Goal: Register for event/course

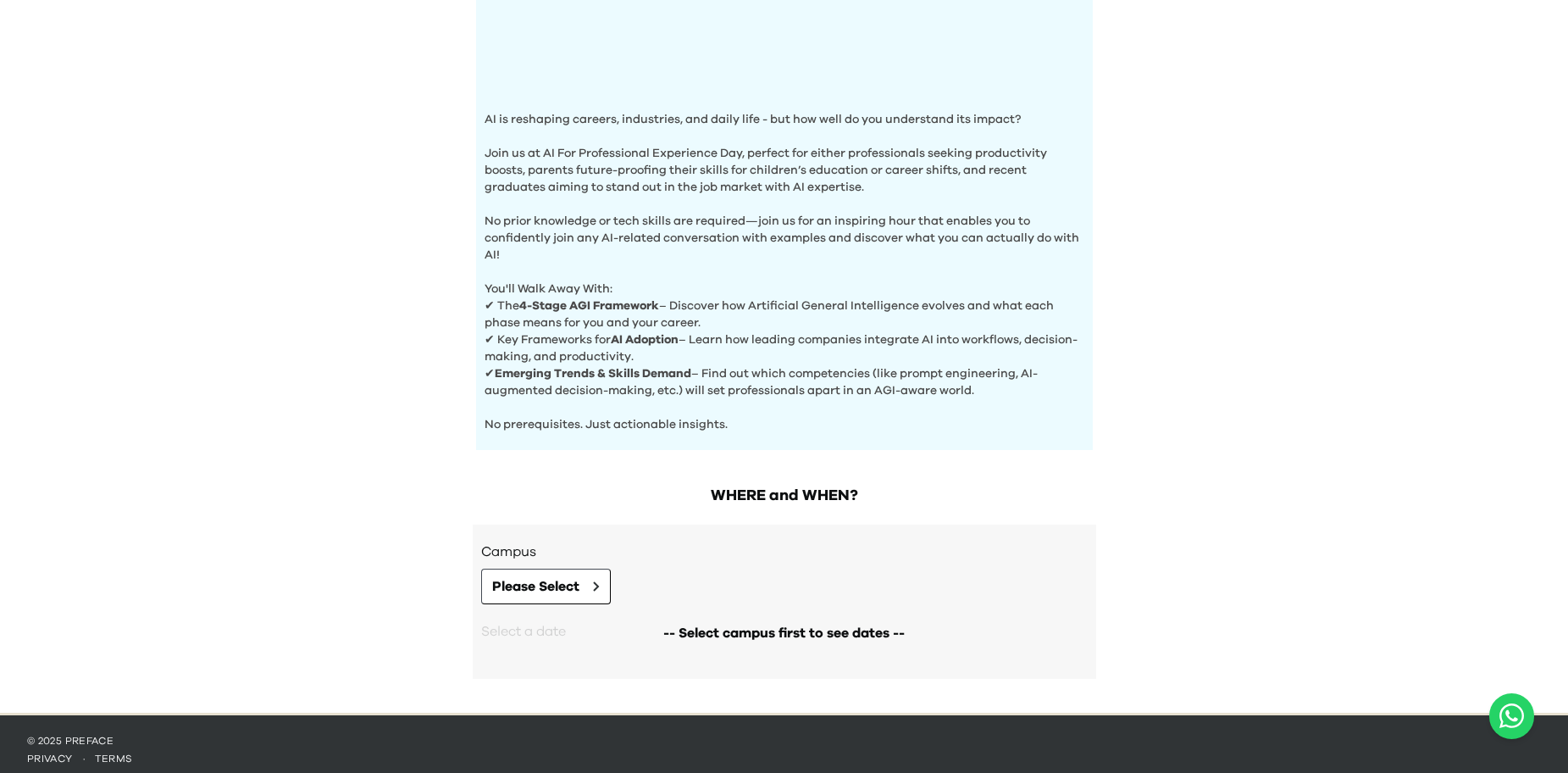
scroll to position [472, 0]
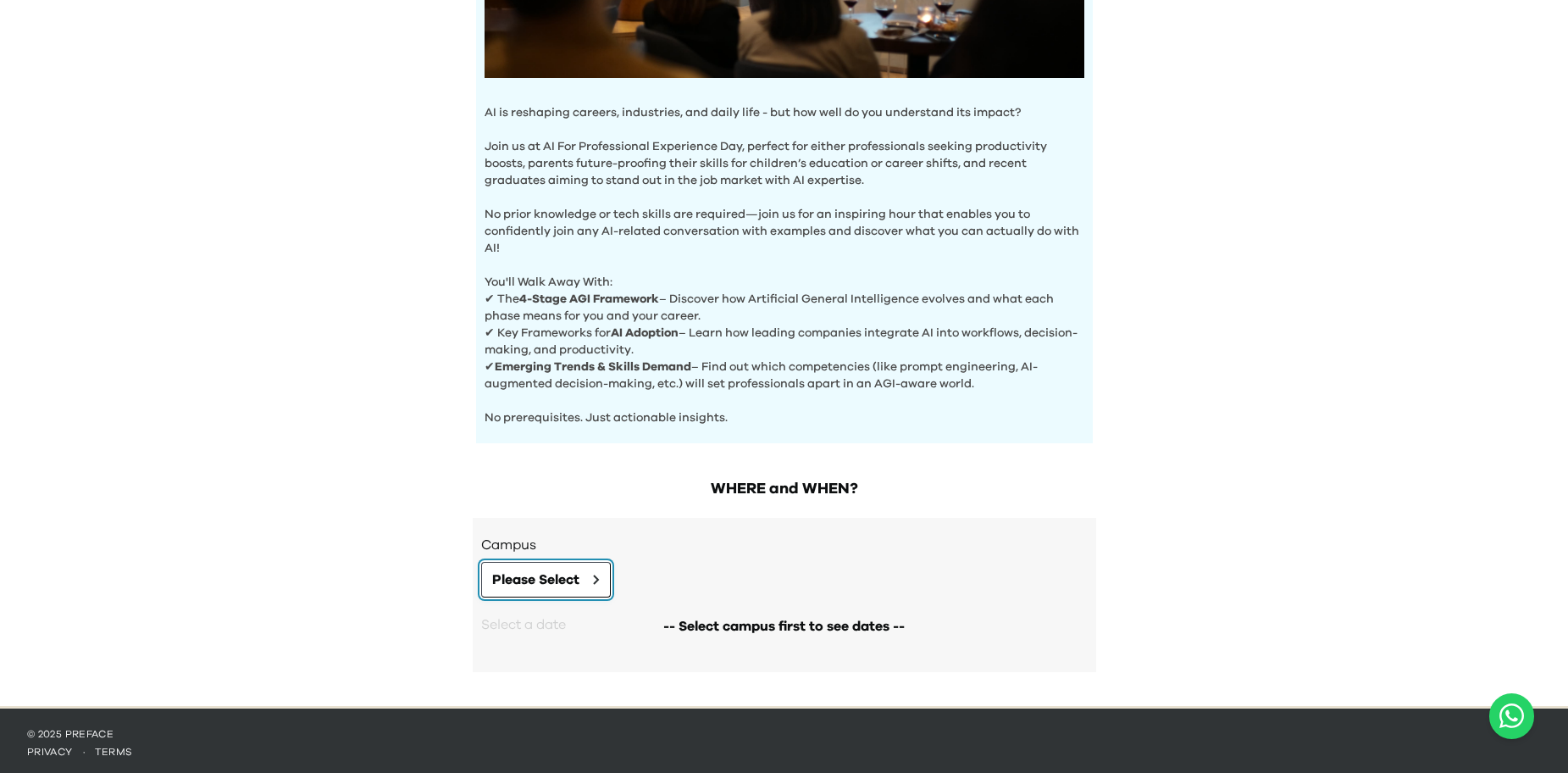
click at [604, 569] on button "Please Select" at bounding box center [545, 580] width 129 height 36
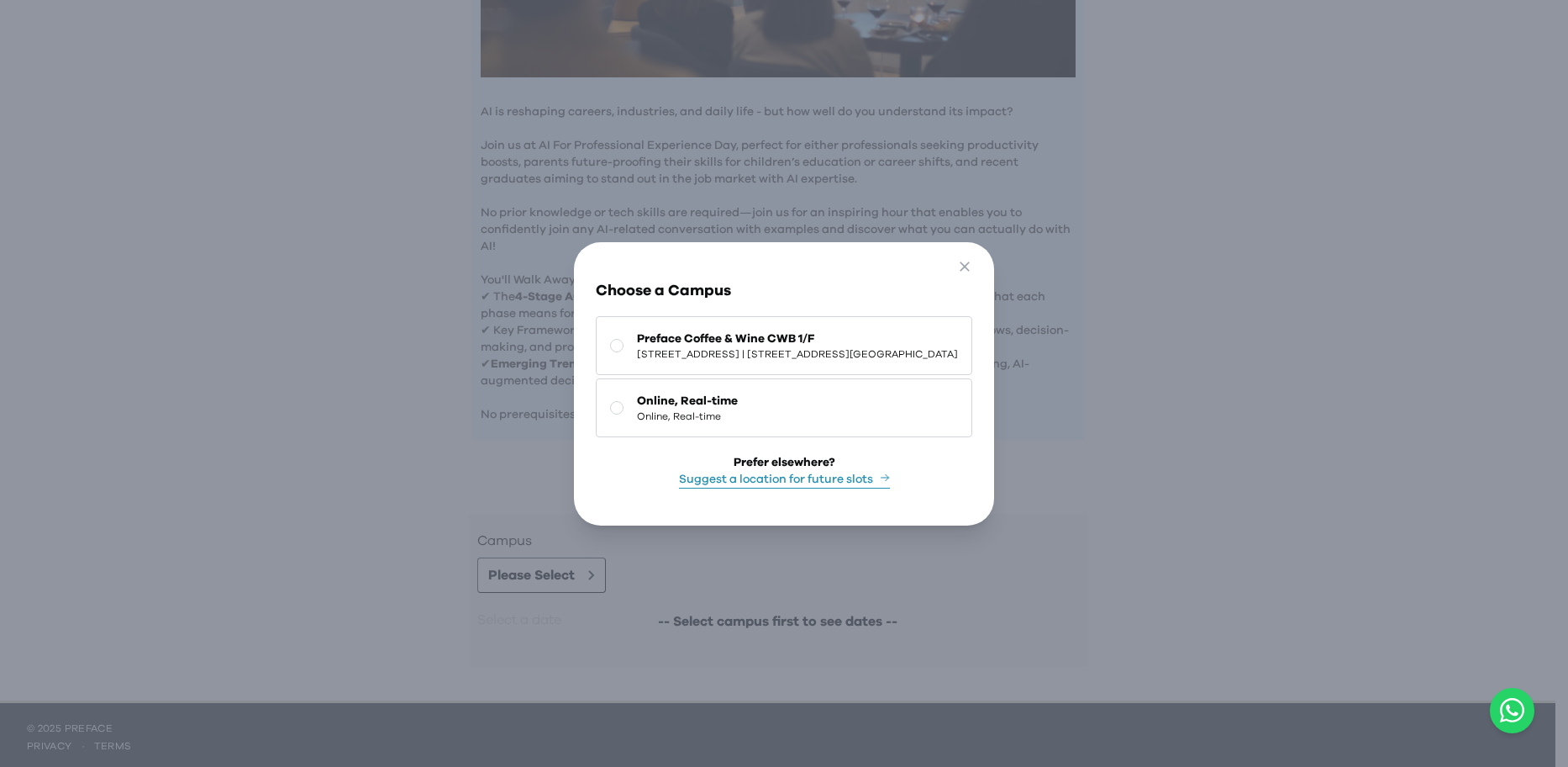
click at [735, 347] on span "[STREET_ADDRESS] | [STREET_ADDRESS][GEOGRAPHIC_DATA]" at bounding box center [798, 353] width 321 height 13
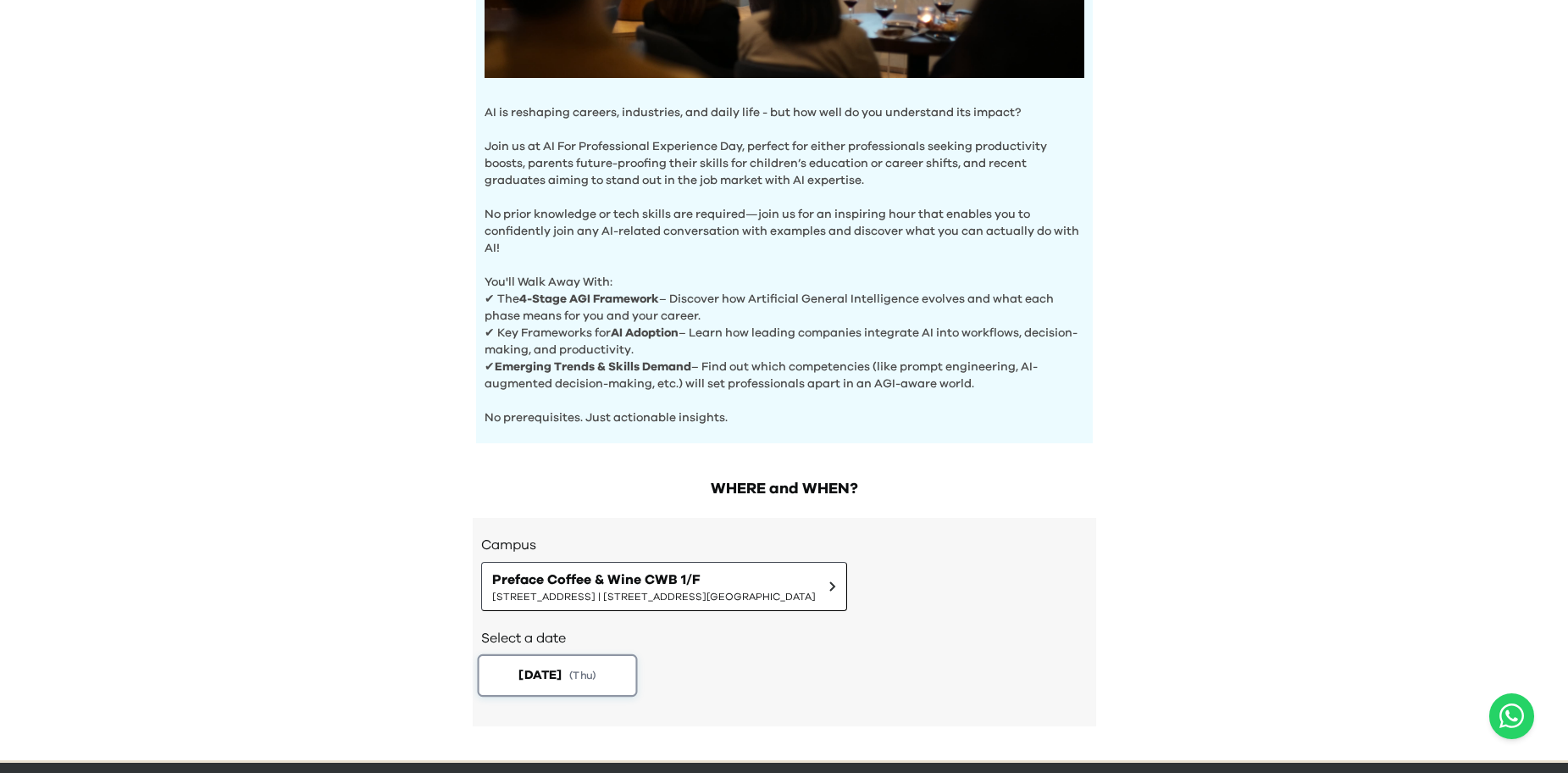
click at [593, 672] on span "( Thu )" at bounding box center [583, 675] width 27 height 14
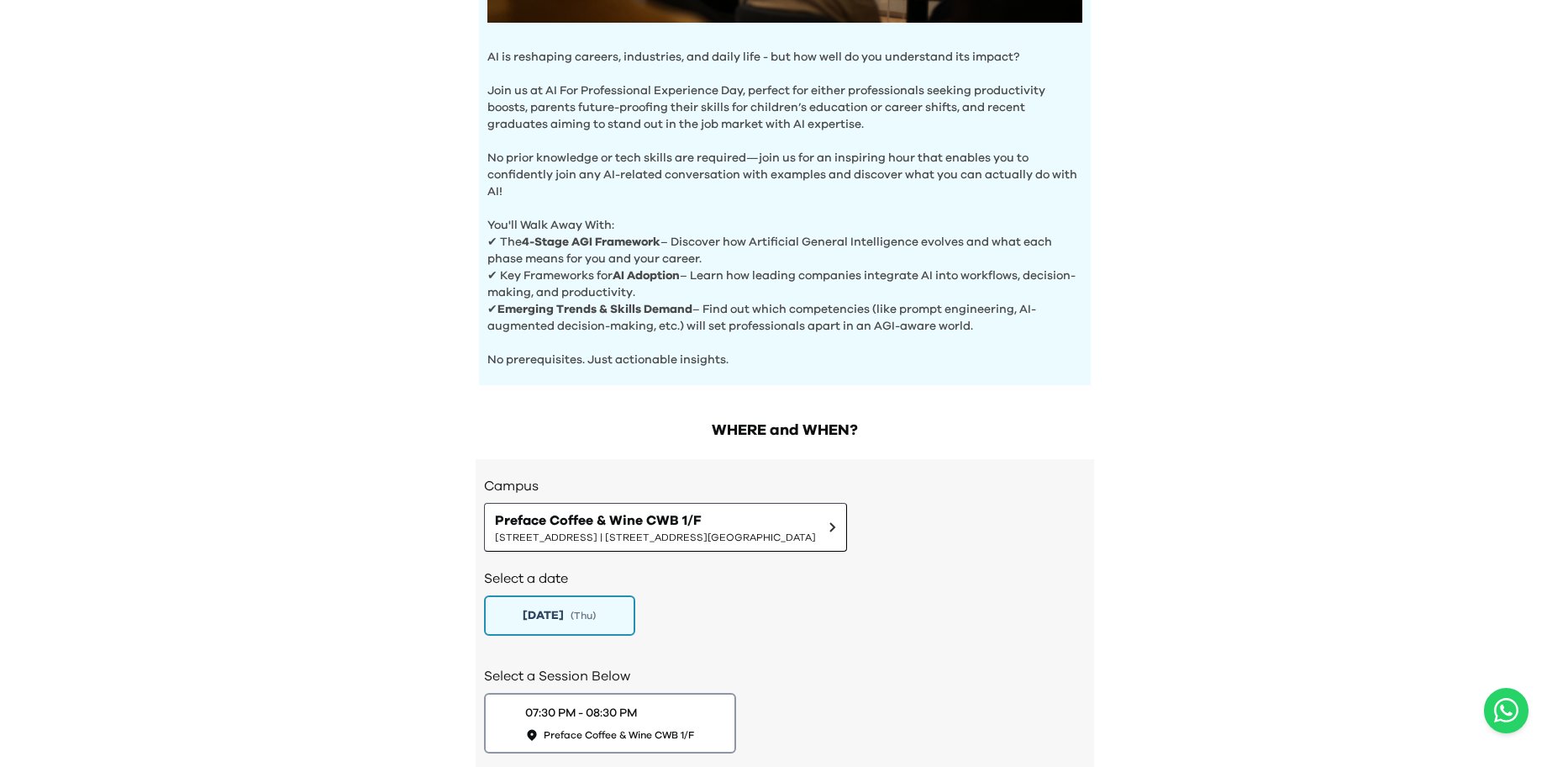
scroll to position [551, 0]
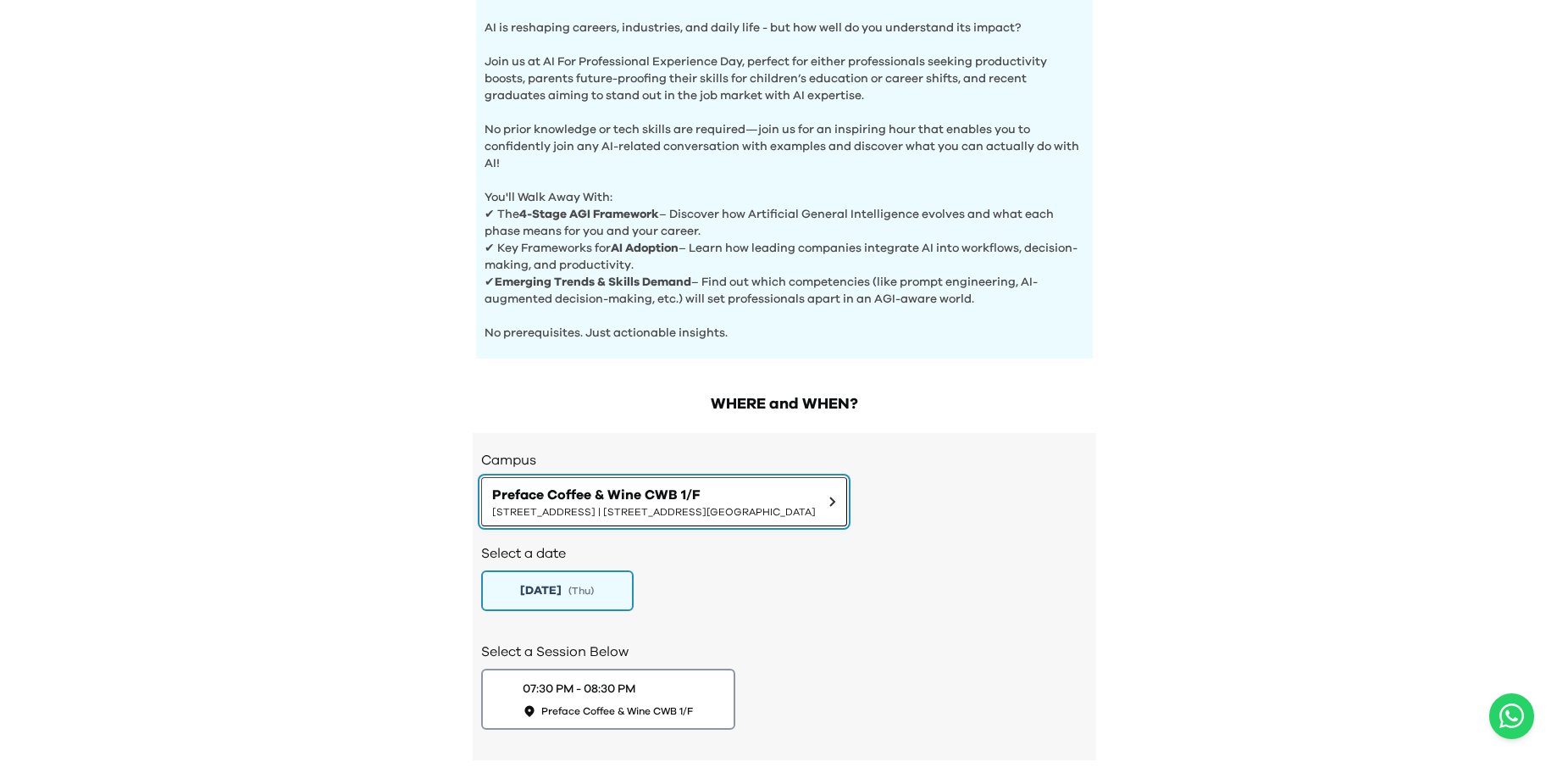
click at [677, 505] on span "[STREET_ADDRESS] | [STREET_ADDRESS][GEOGRAPHIC_DATA]" at bounding box center [654, 511] width 324 height 13
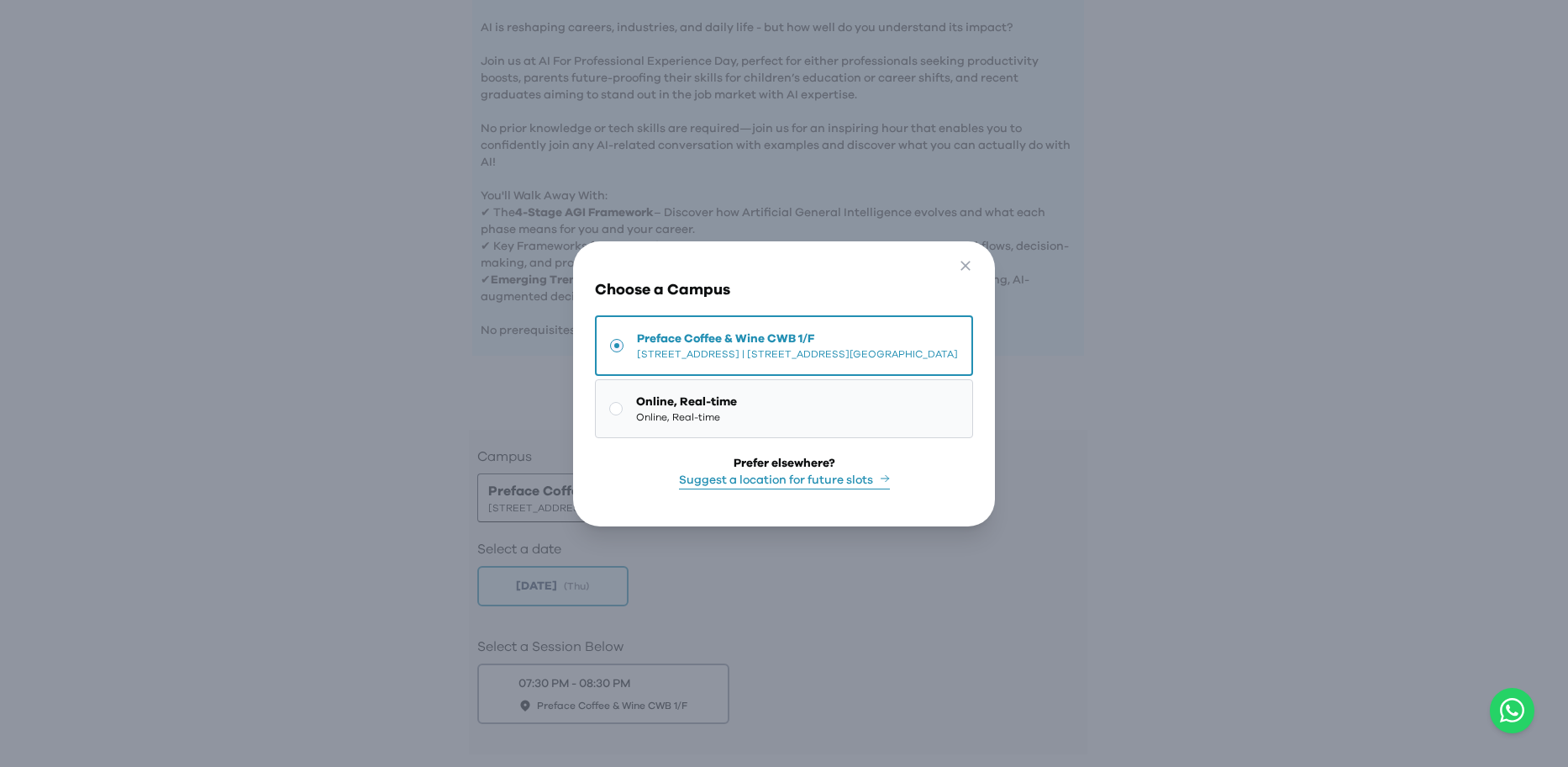
click at [675, 412] on span "Online, Real-time" at bounding box center [687, 417] width 101 height 13
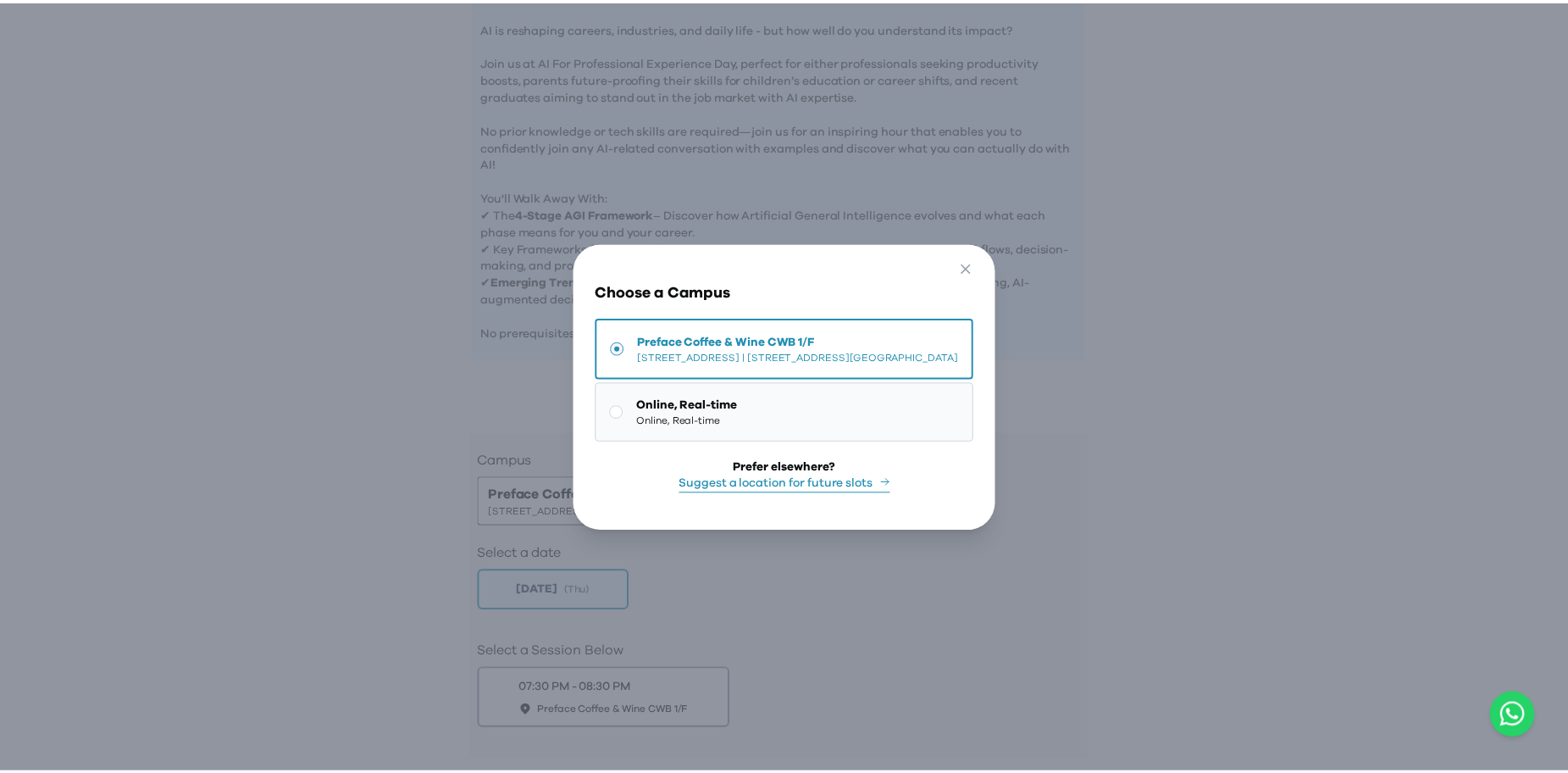
scroll to position [542, 0]
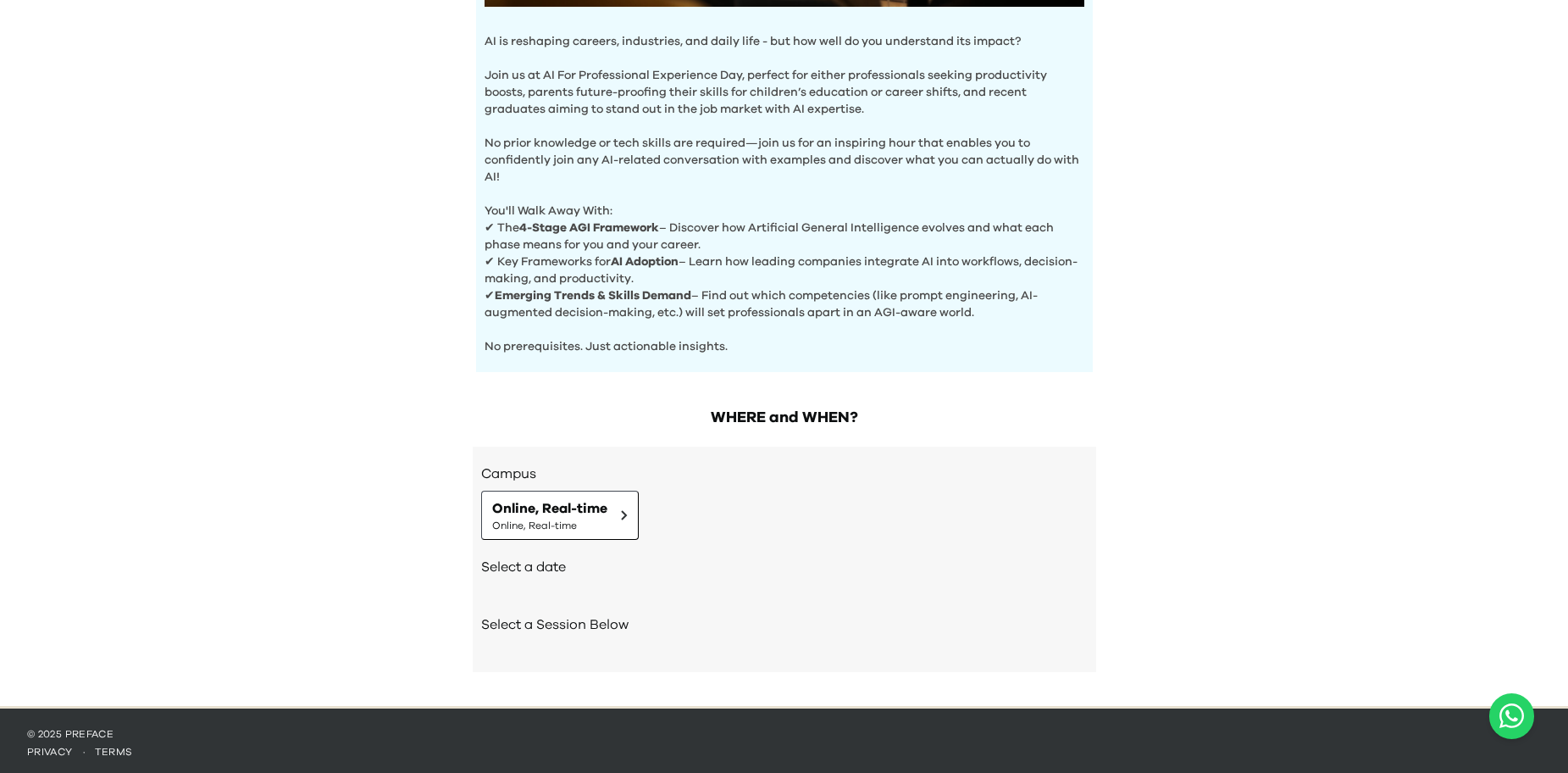
click at [596, 563] on h2 "Select a date" at bounding box center [784, 567] width 606 height 21
drag, startPoint x: 516, startPoint y: 564, endPoint x: 524, endPoint y: 566, distance: 8.2
click at [518, 566] on h2 "Select a date" at bounding box center [784, 567] width 606 height 21
click at [607, 519] on button "Online, Real-time Online, Real-time" at bounding box center [559, 515] width 158 height 49
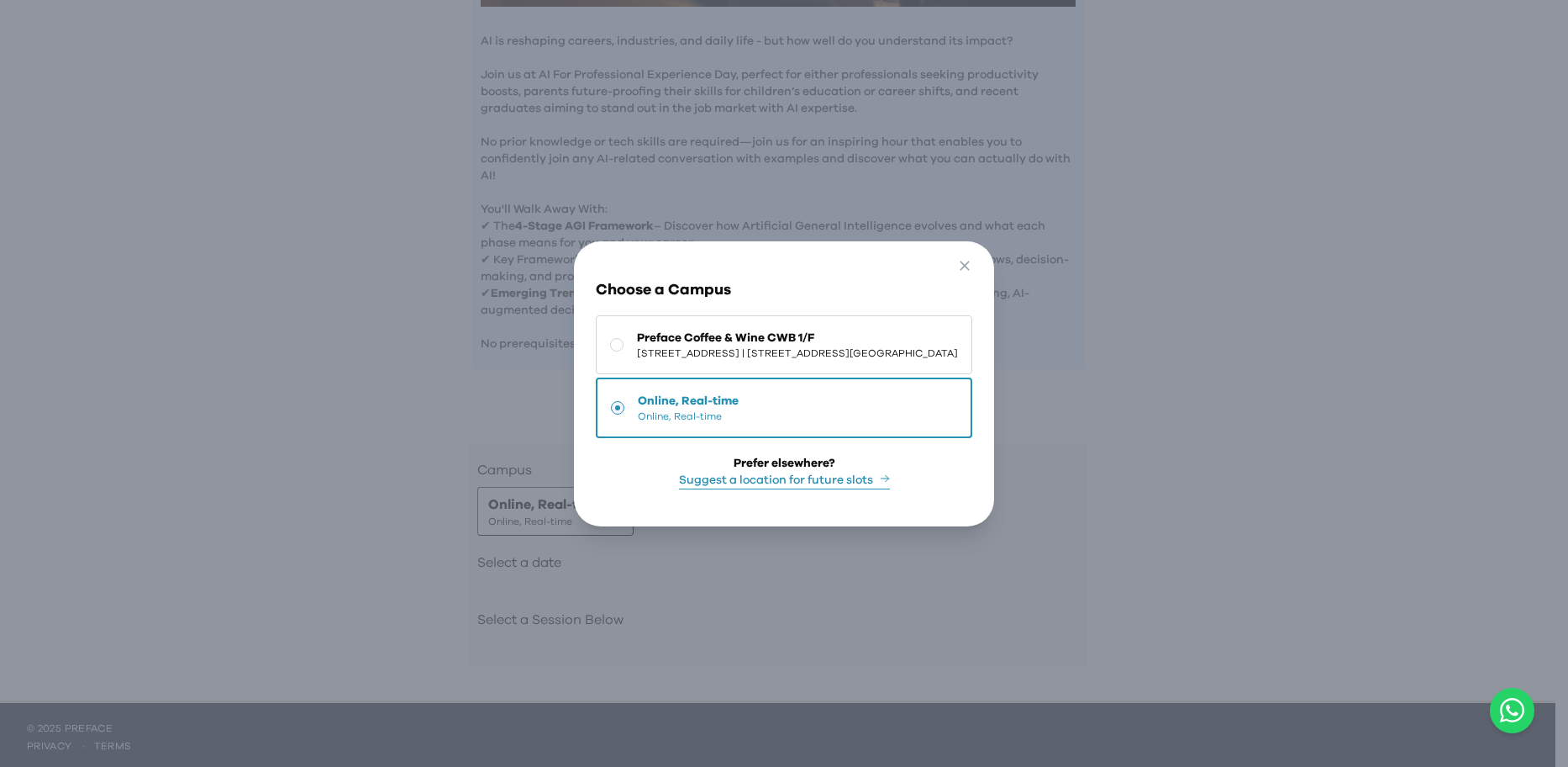
click at [661, 410] on span "Online, Real-time" at bounding box center [689, 416] width 101 height 13
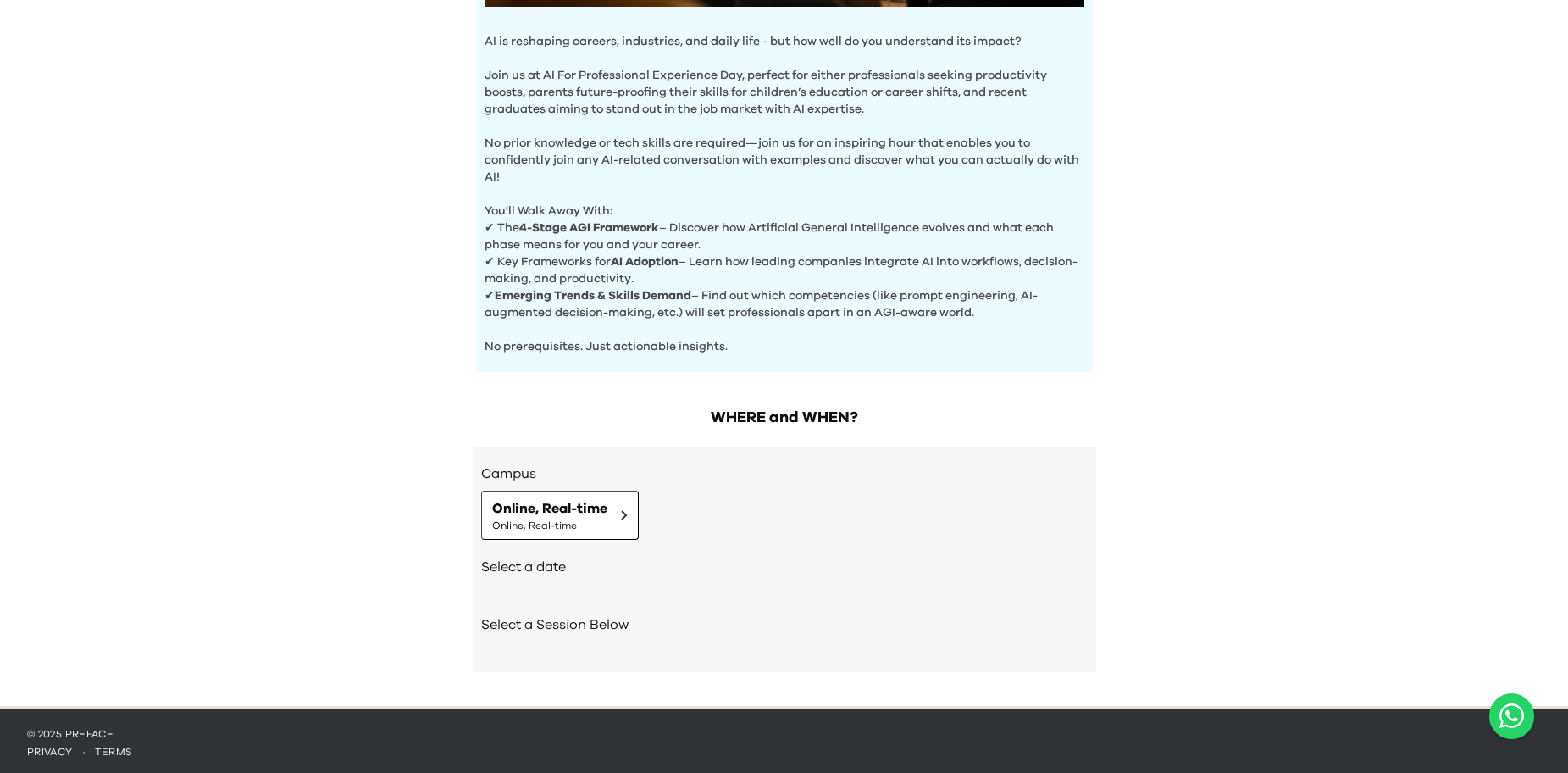
click at [544, 571] on h2 "Select a date" at bounding box center [784, 567] width 606 height 21
click at [623, 525] on button "Online, Real-time Online, Real-time" at bounding box center [559, 515] width 158 height 49
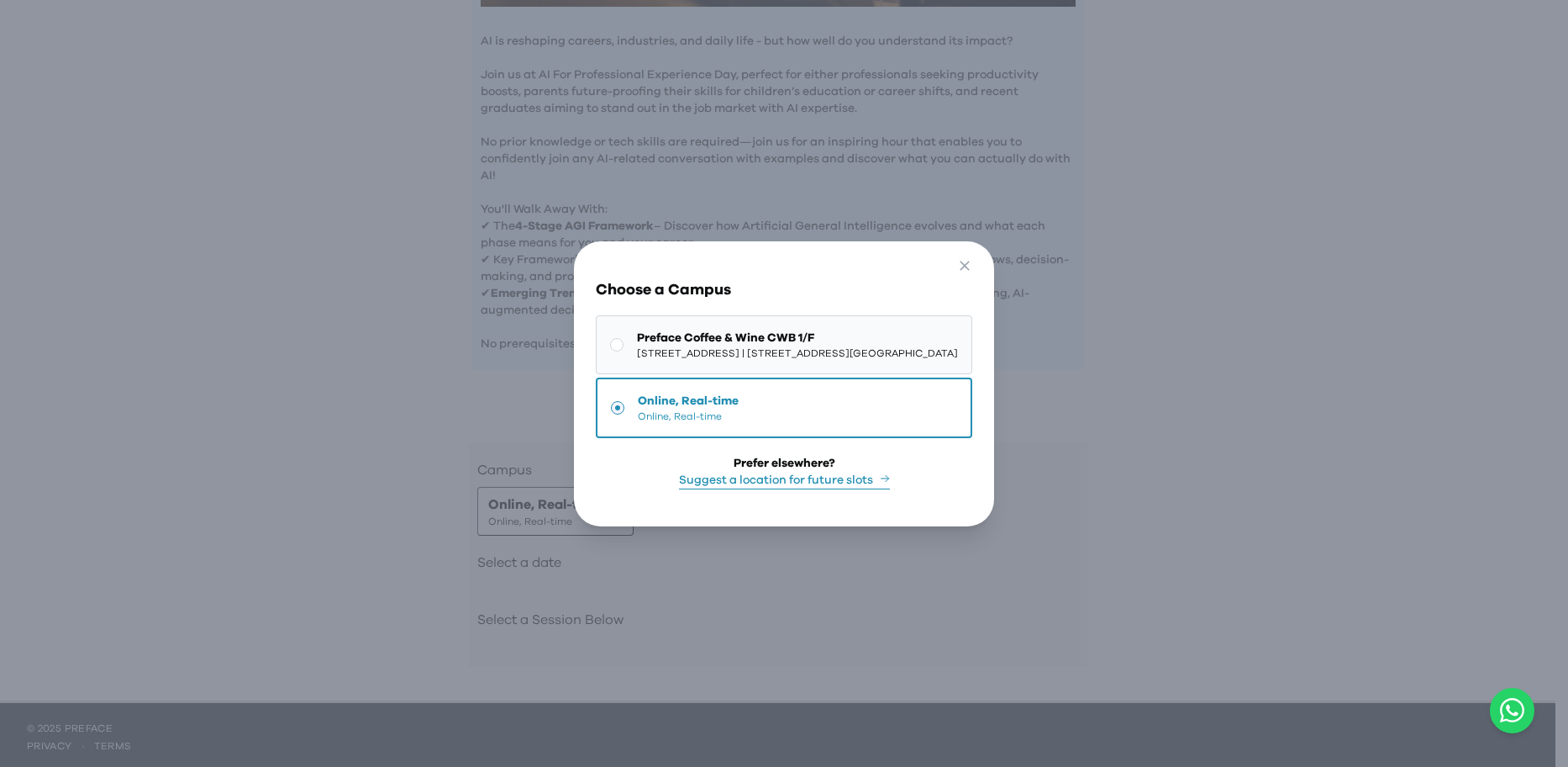
click at [662, 358] on button "Preface Coffee & Wine CWB 1/F 1/F, [STREET_ADDRESS] | [STREET_ADDRESS][GEOGRAPH…" at bounding box center [784, 344] width 377 height 59
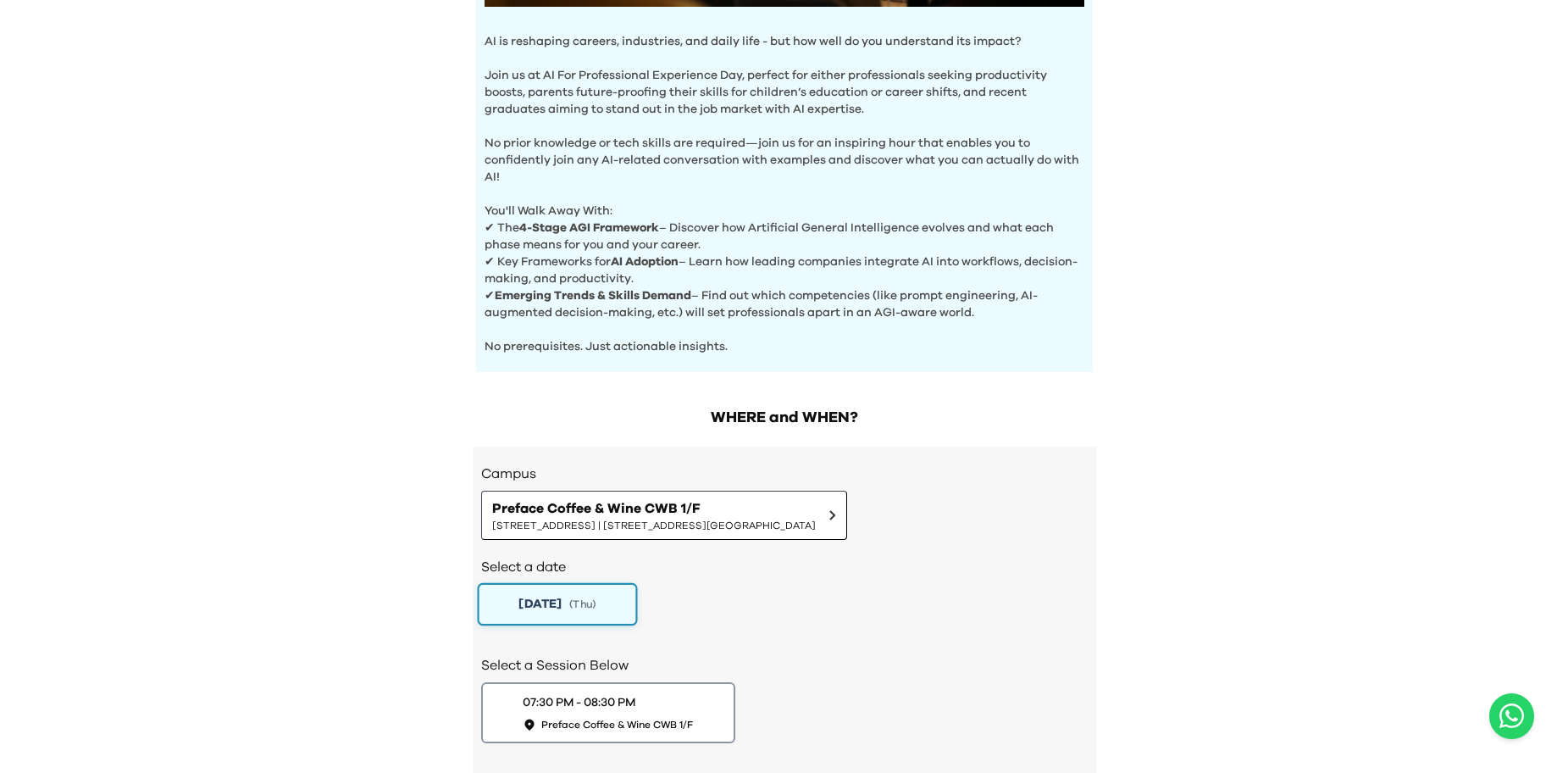
click at [596, 600] on span "( Thu )" at bounding box center [583, 603] width 27 height 14
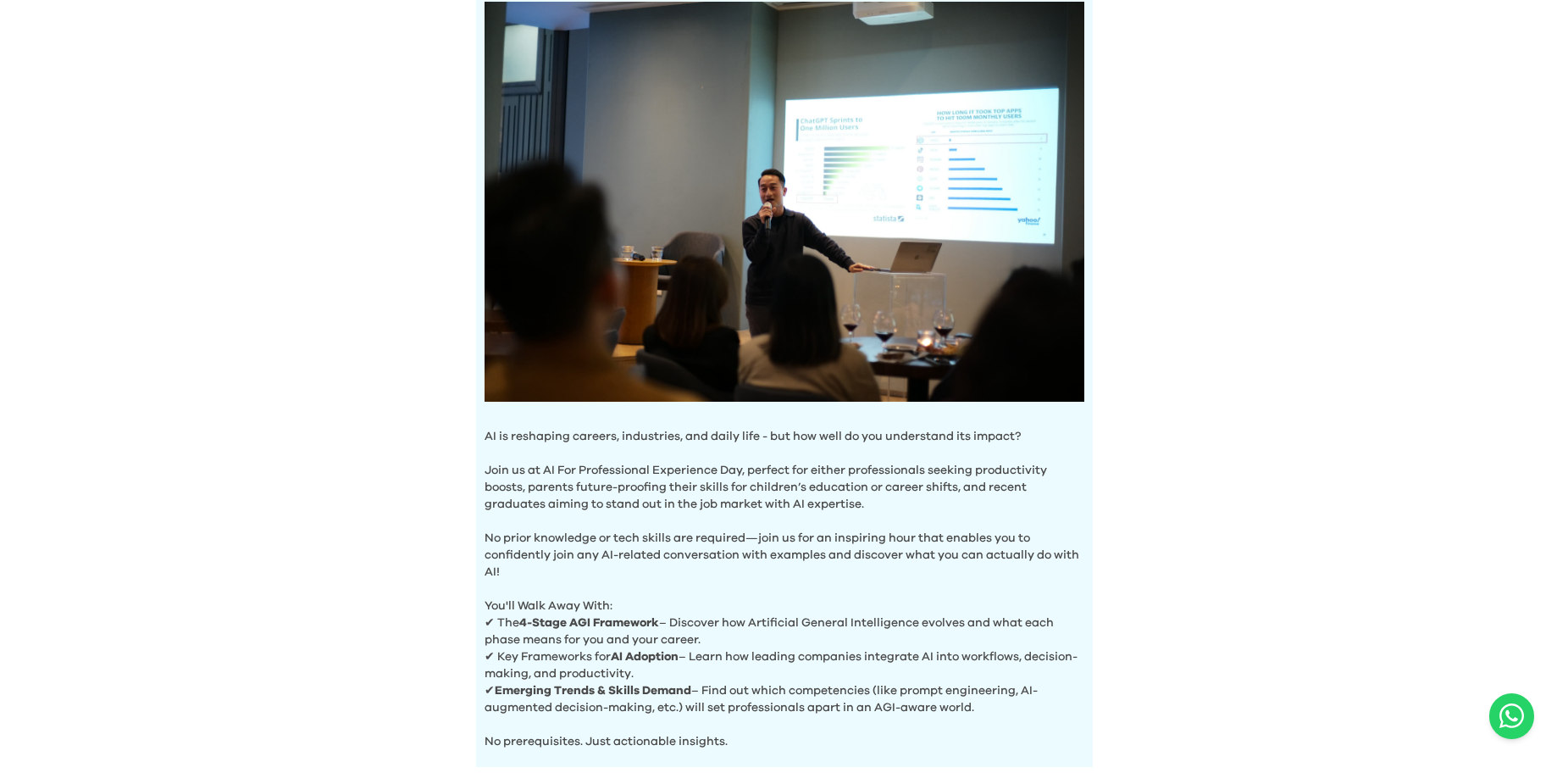
scroll to position [169, 0]
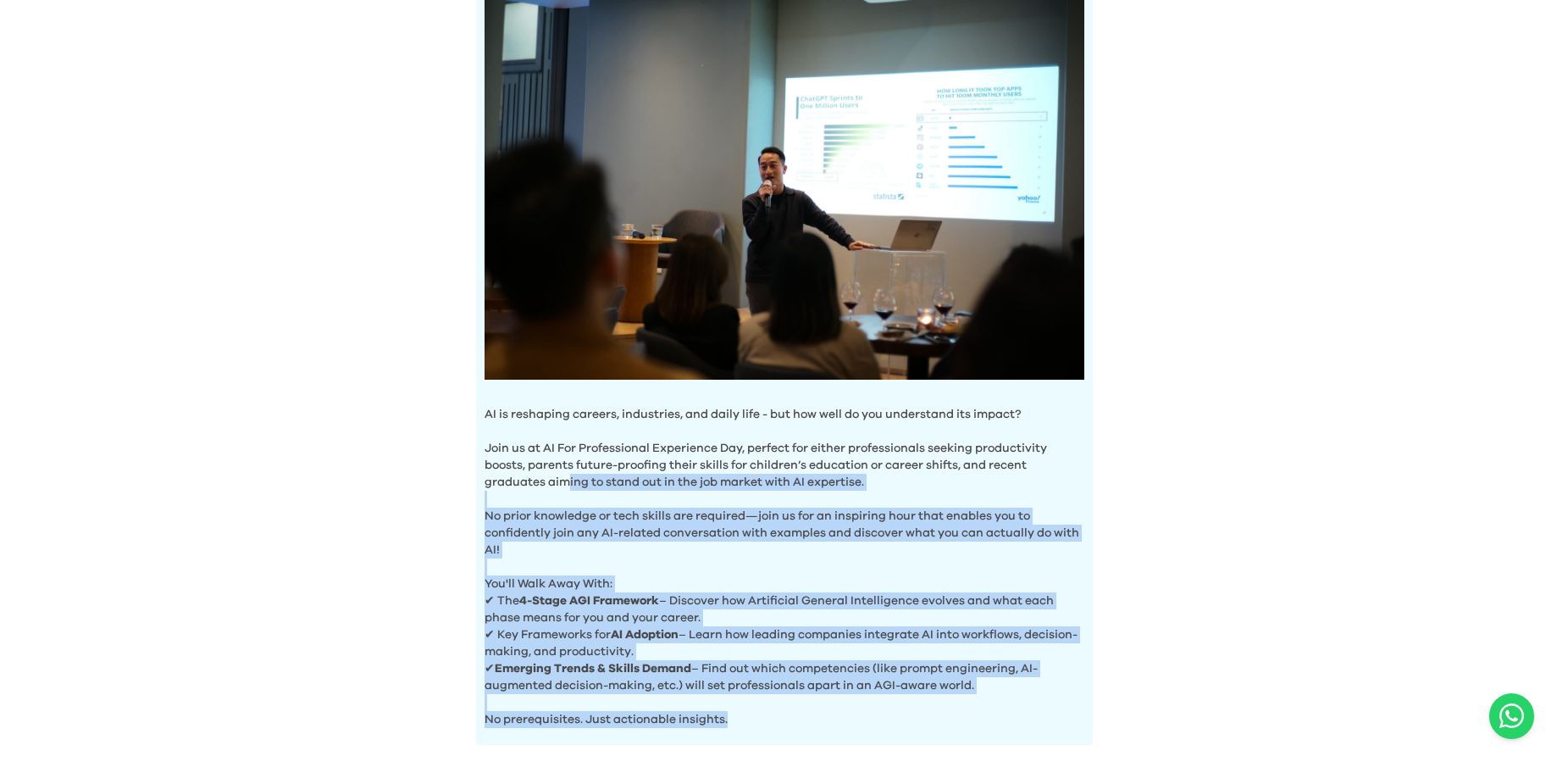
drag, startPoint x: 569, startPoint y: 478, endPoint x: 817, endPoint y: 737, distance: 358.6
click at [817, 737] on div "AI is reshaping careers, industries, and daily life - but how well do you under…" at bounding box center [784, 354] width 617 height 782
click at [809, 730] on div "AI is reshaping careers, industries, and daily life - but how well do you under…" at bounding box center [784, 354] width 617 height 782
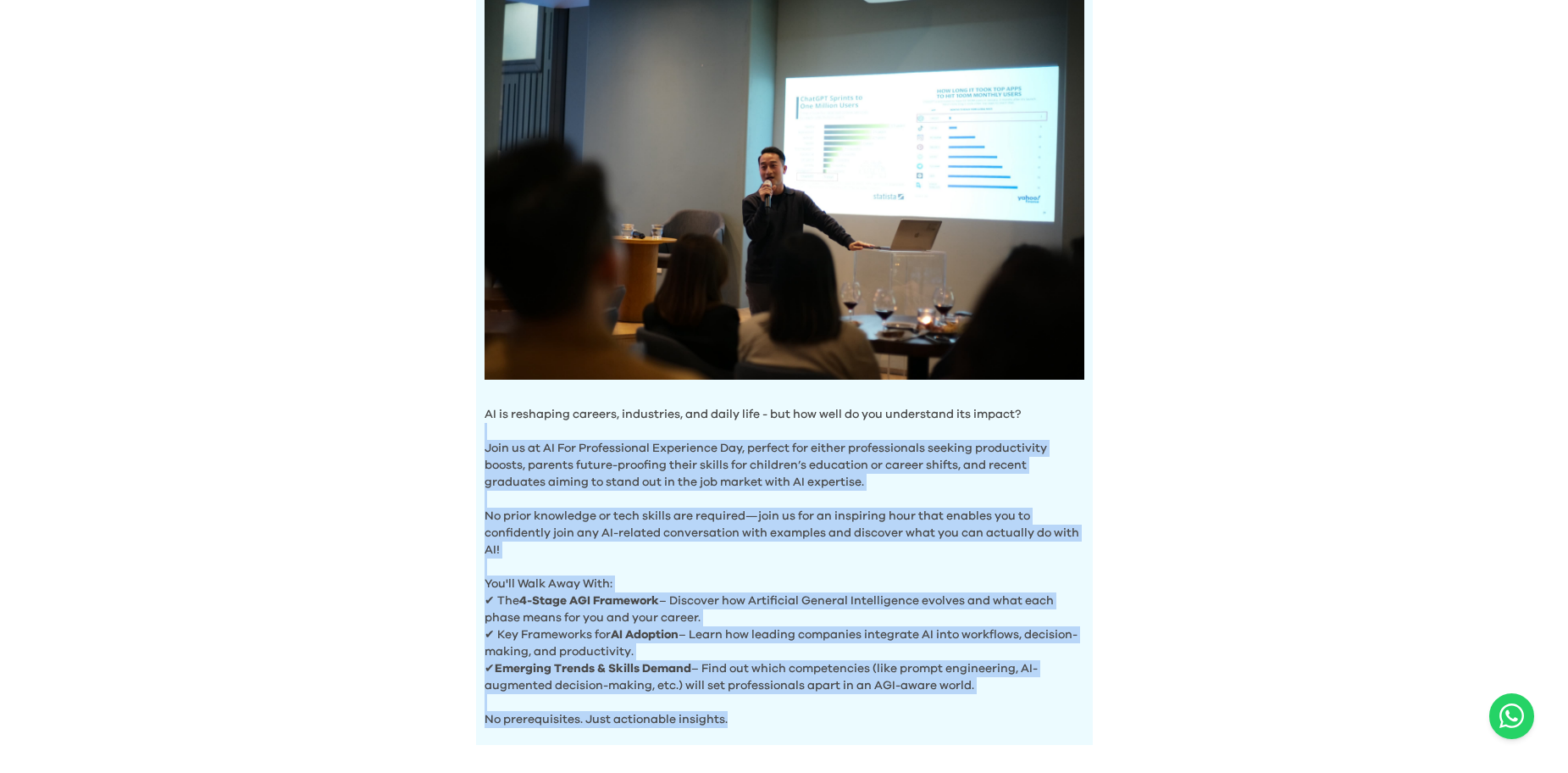
drag, startPoint x: 809, startPoint y: 726, endPoint x: 489, endPoint y: 431, distance: 435.2
click at [490, 431] on div "AI is reshaping careers, industries, and daily life - but how well do you under…" at bounding box center [784, 354] width 617 height 782
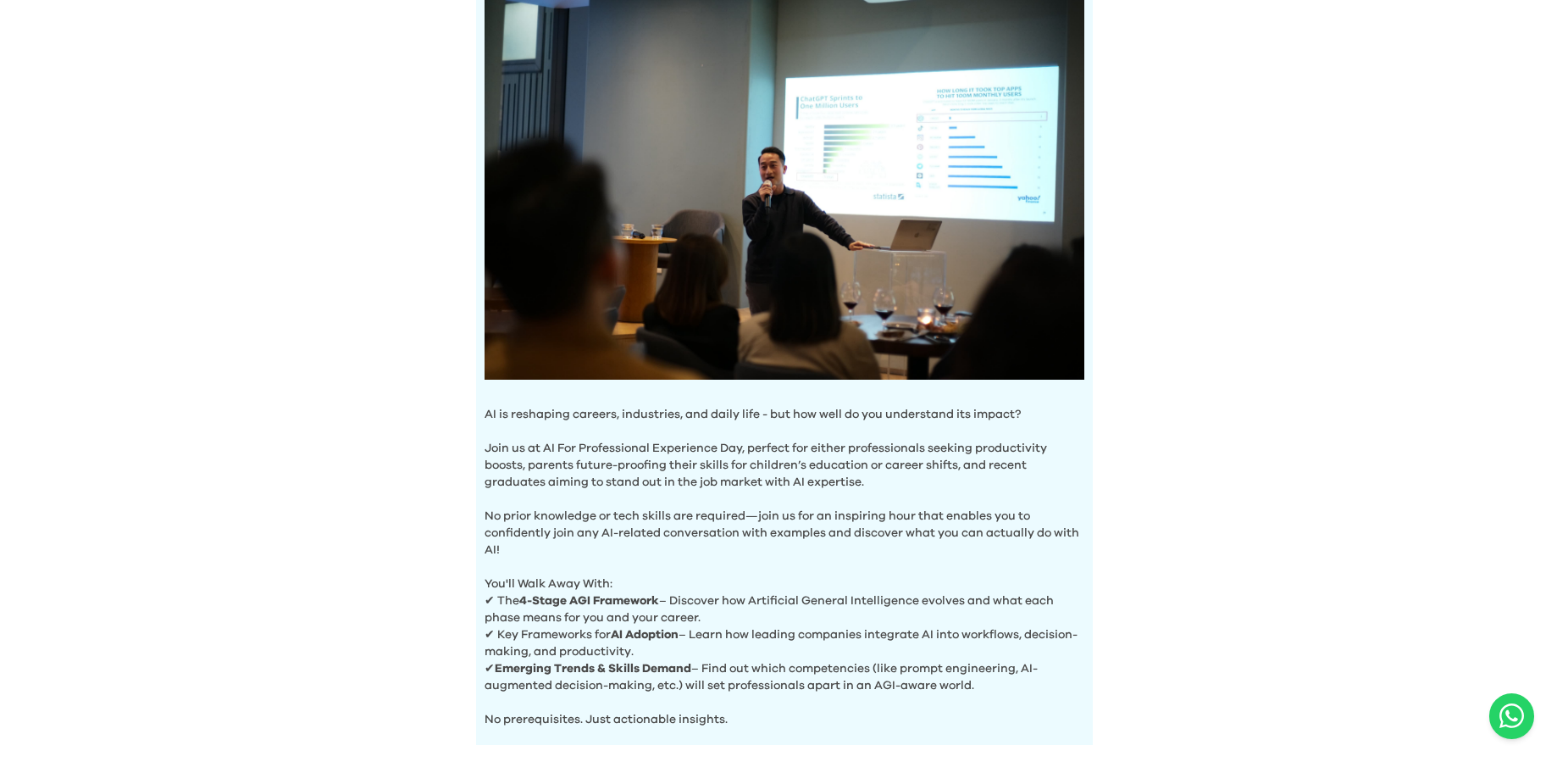
click at [491, 418] on p "AI is reshaping careers, industries, and daily life - but how well do you under…" at bounding box center [784, 415] width 600 height 17
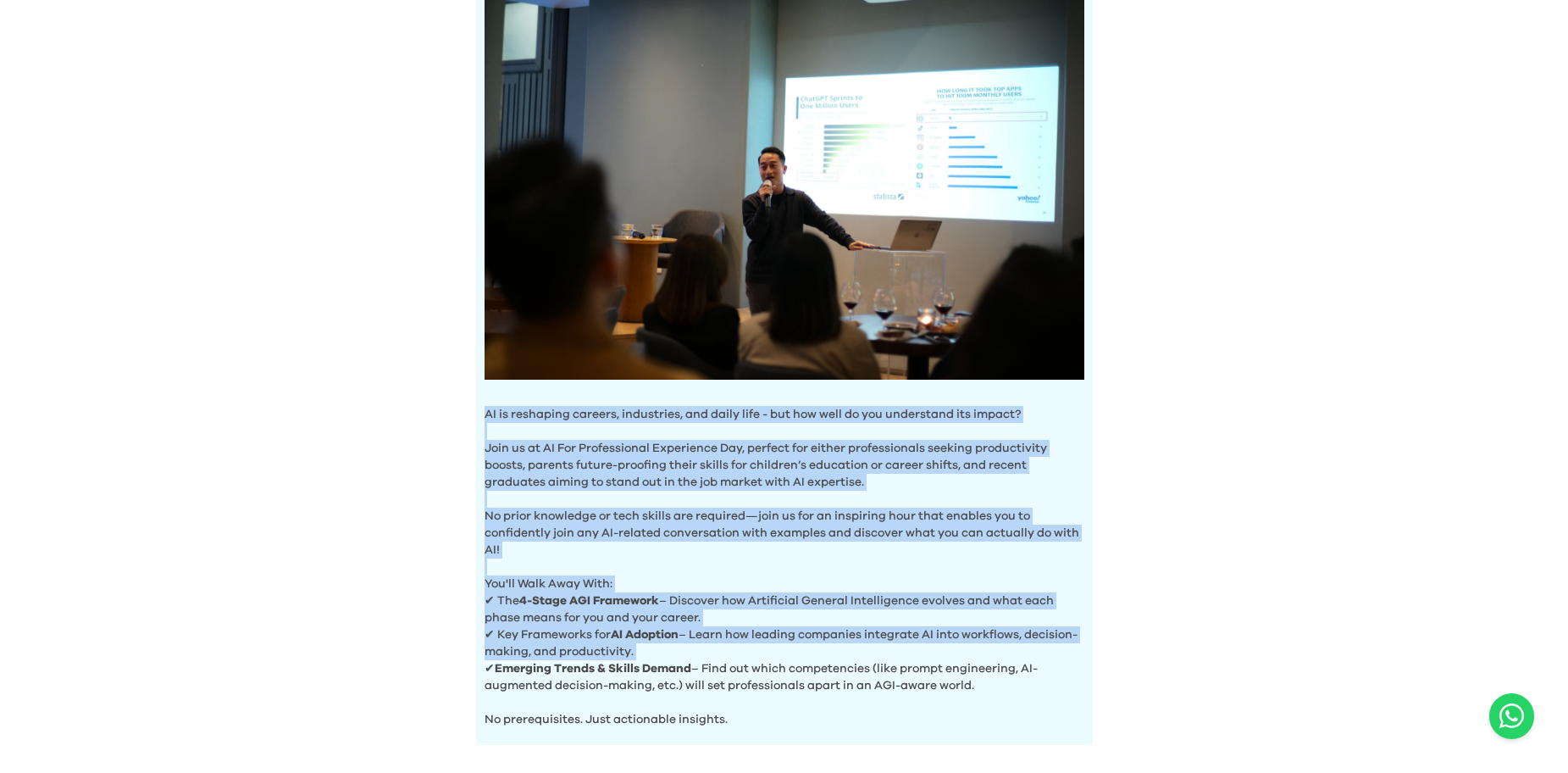
drag, startPoint x: 504, startPoint y: 422, endPoint x: 823, endPoint y: 650, distance: 392.1
click at [810, 640] on div "AI is reshaping careers, industries, and daily life - but how well do you under…" at bounding box center [784, 354] width 617 height 782
click at [823, 650] on p "✔ Key Frameworks for AI Adoption – Learn how leading companies integrate AI int…" at bounding box center [784, 644] width 600 height 34
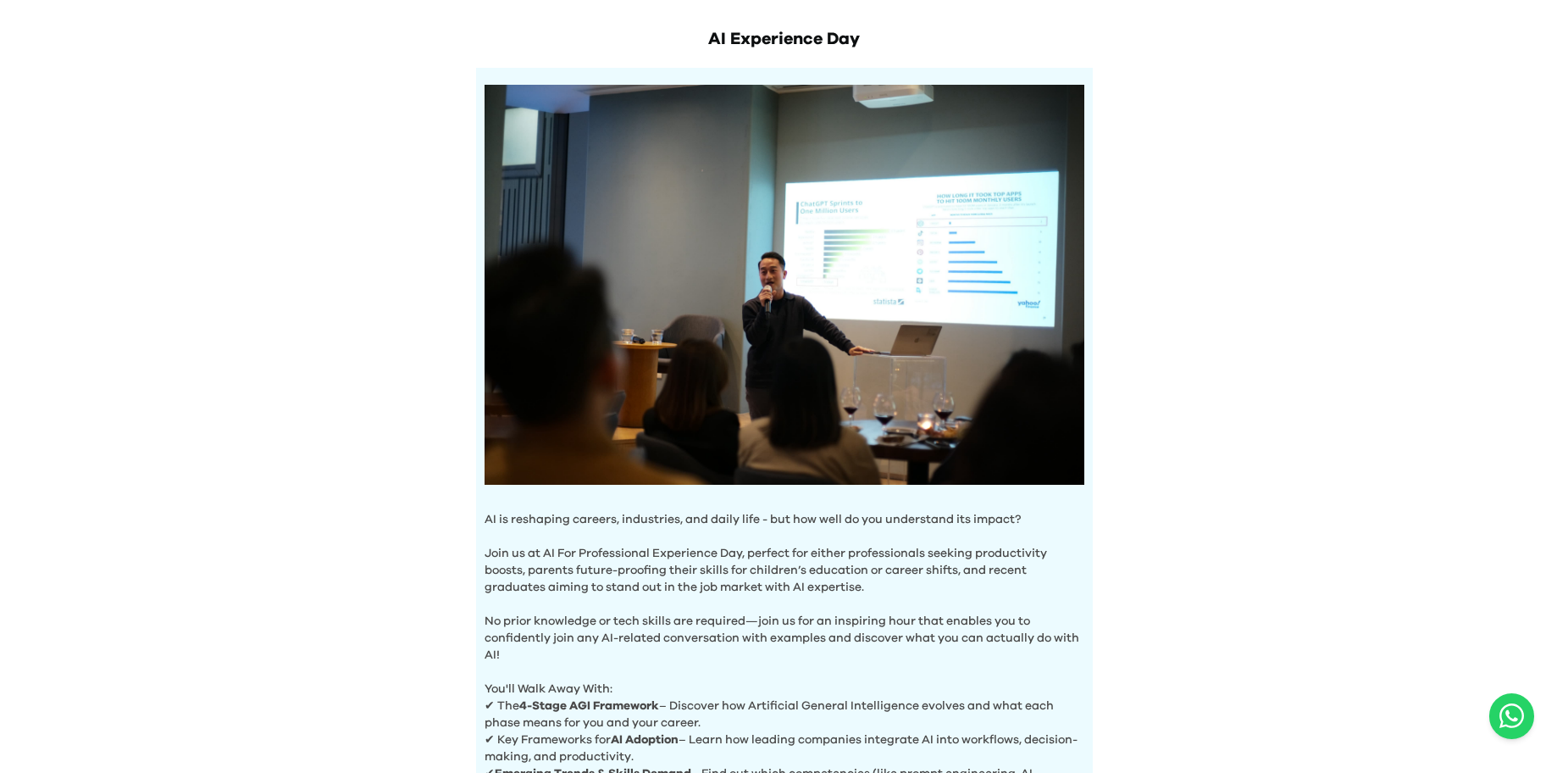
scroll to position [0, 0]
